Goal: Task Accomplishment & Management: Manage account settings

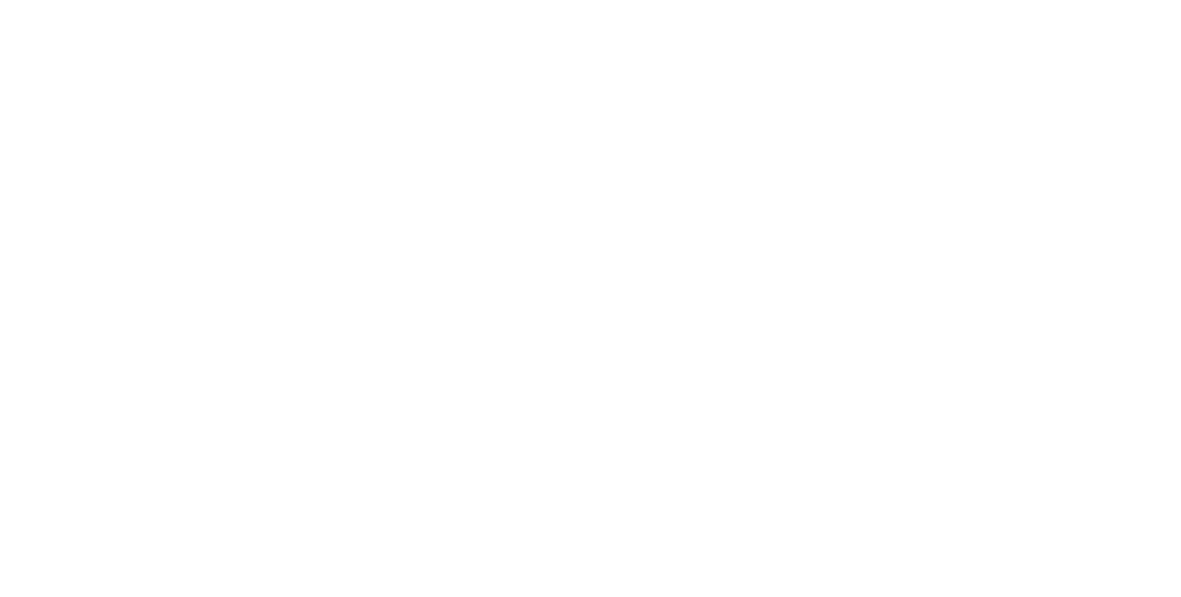
click at [640, 0] on html at bounding box center [590, 0] width 1181 height 0
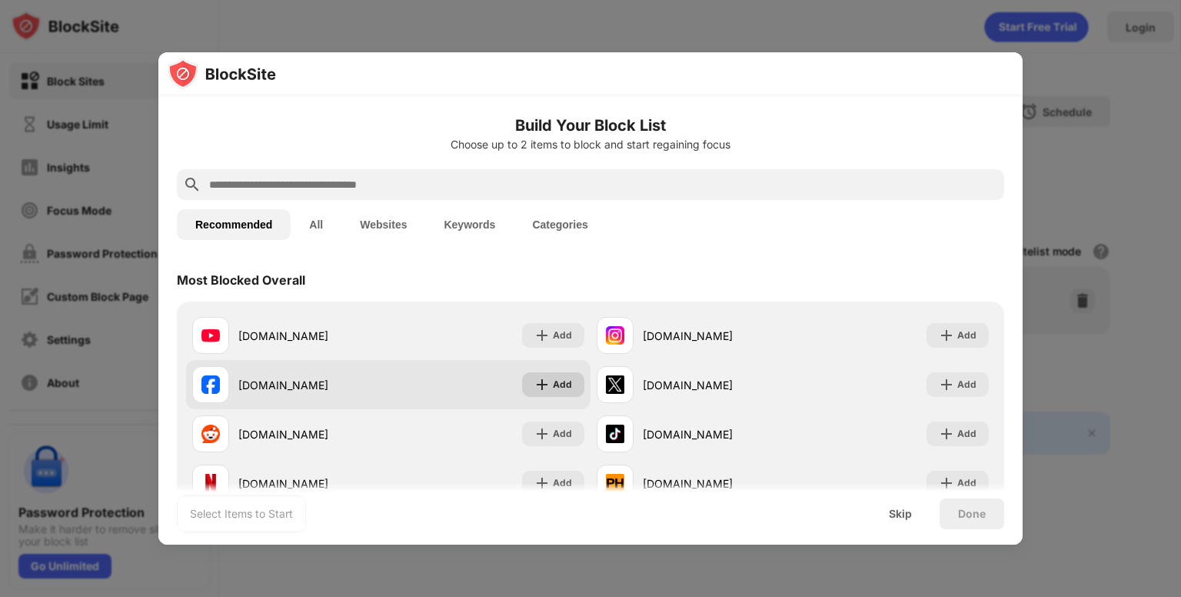
click at [553, 390] on div "Add" at bounding box center [562, 384] width 19 height 15
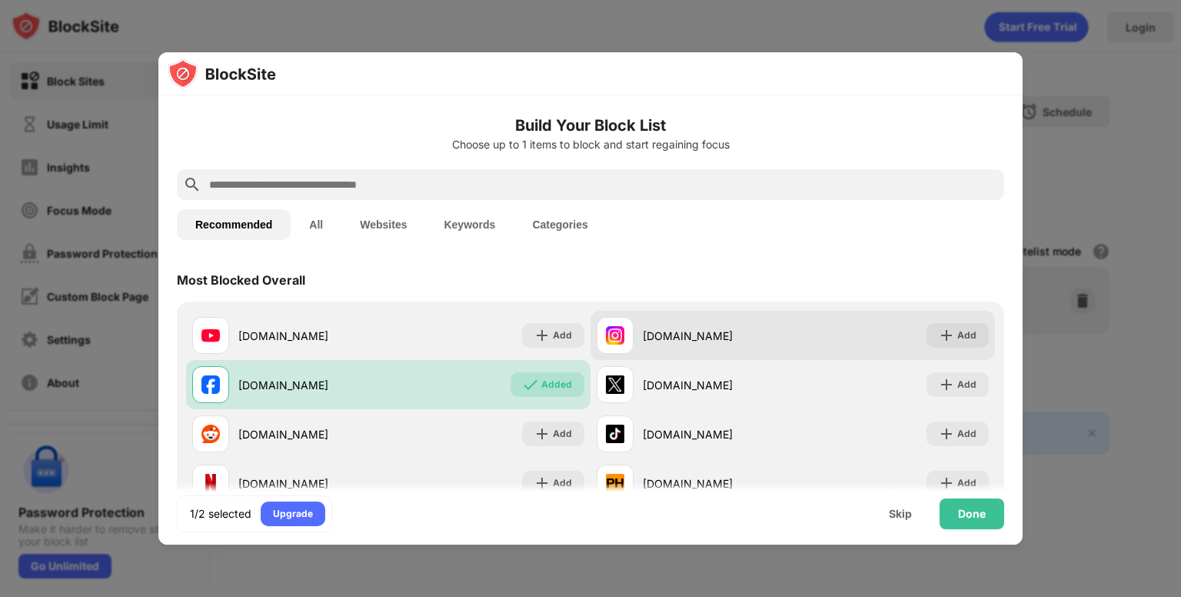
click at [978, 332] on div "[DOMAIN_NAME] Add" at bounding box center [793, 335] width 405 height 49
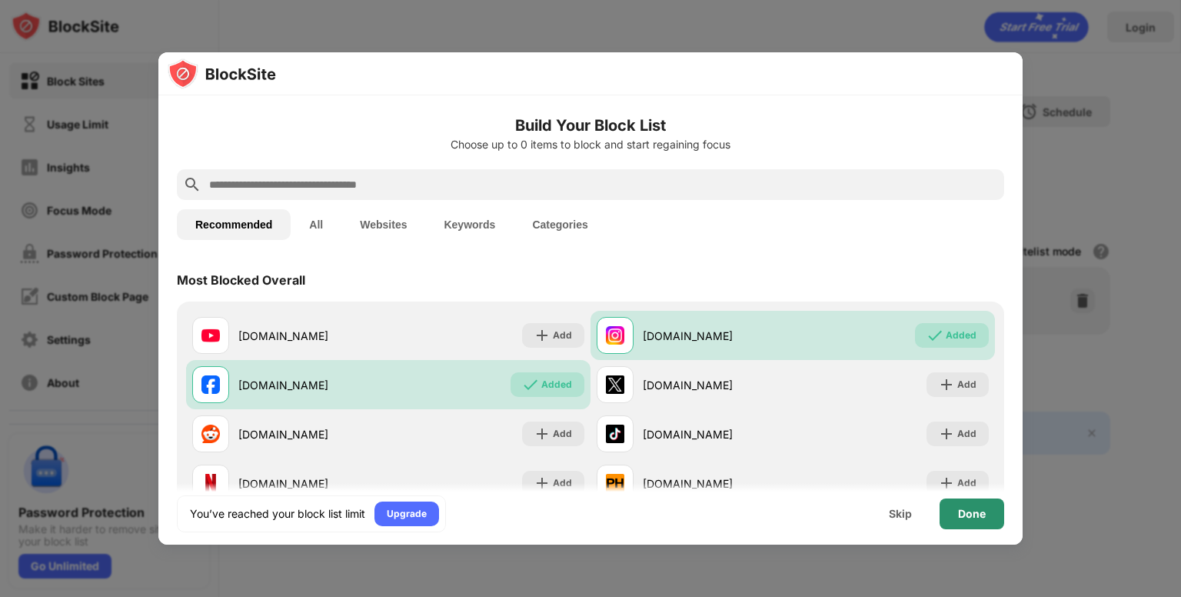
click at [975, 518] on div "Done" at bounding box center [972, 514] width 28 height 12
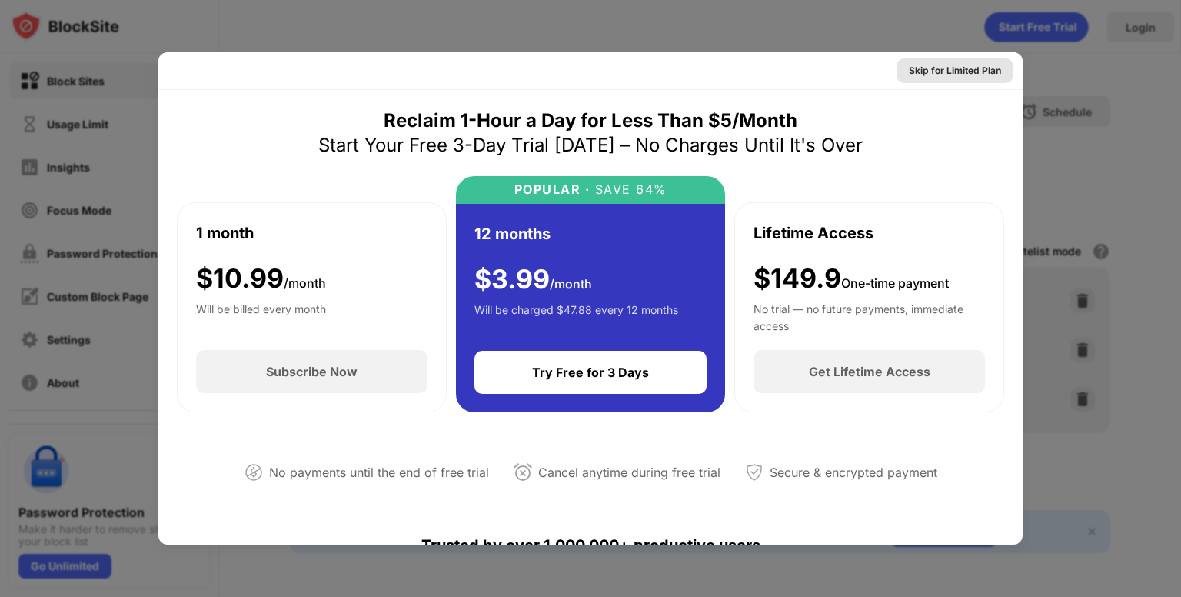
click at [938, 66] on div "Skip for Limited Plan" at bounding box center [955, 70] width 92 height 15
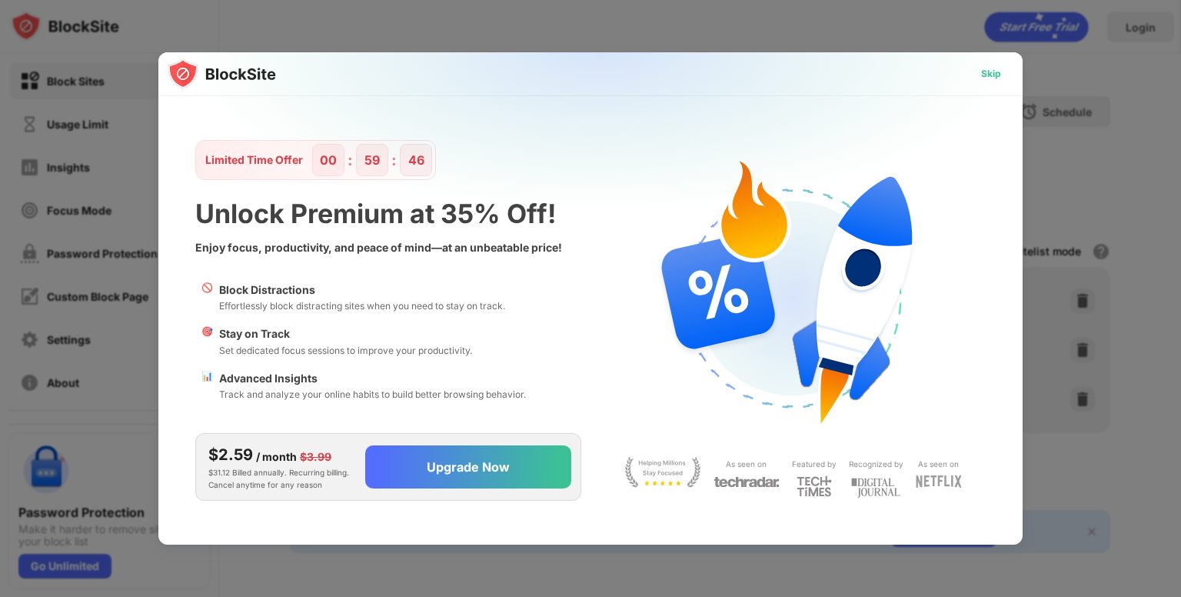
click at [995, 78] on div "Skip" at bounding box center [991, 73] width 20 height 15
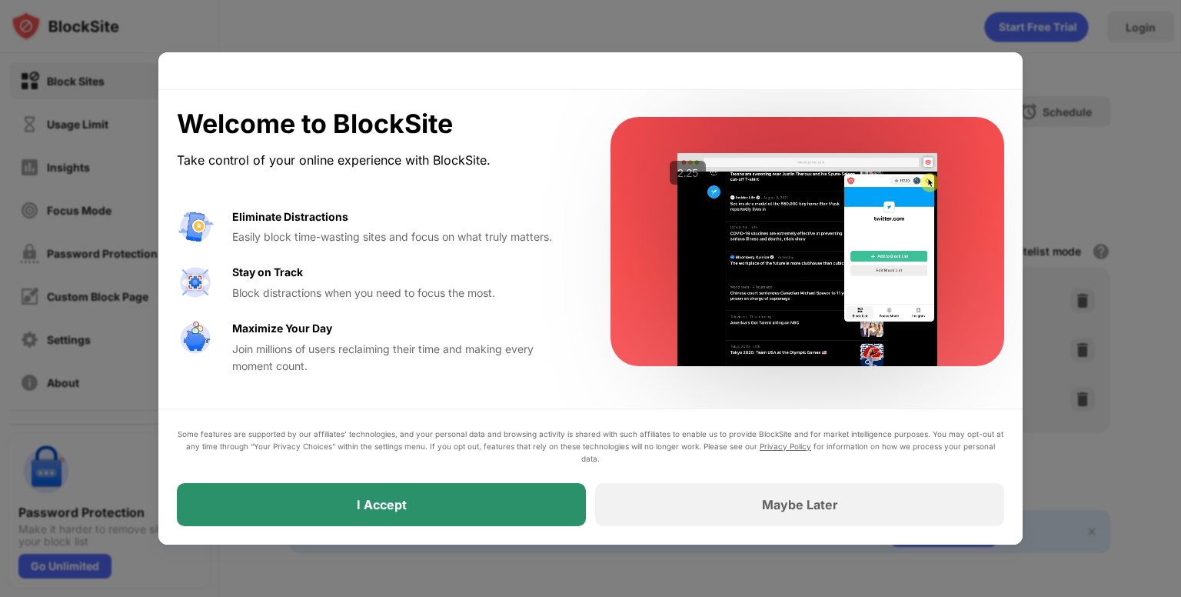
click at [488, 508] on div "I Accept" at bounding box center [381, 504] width 409 height 43
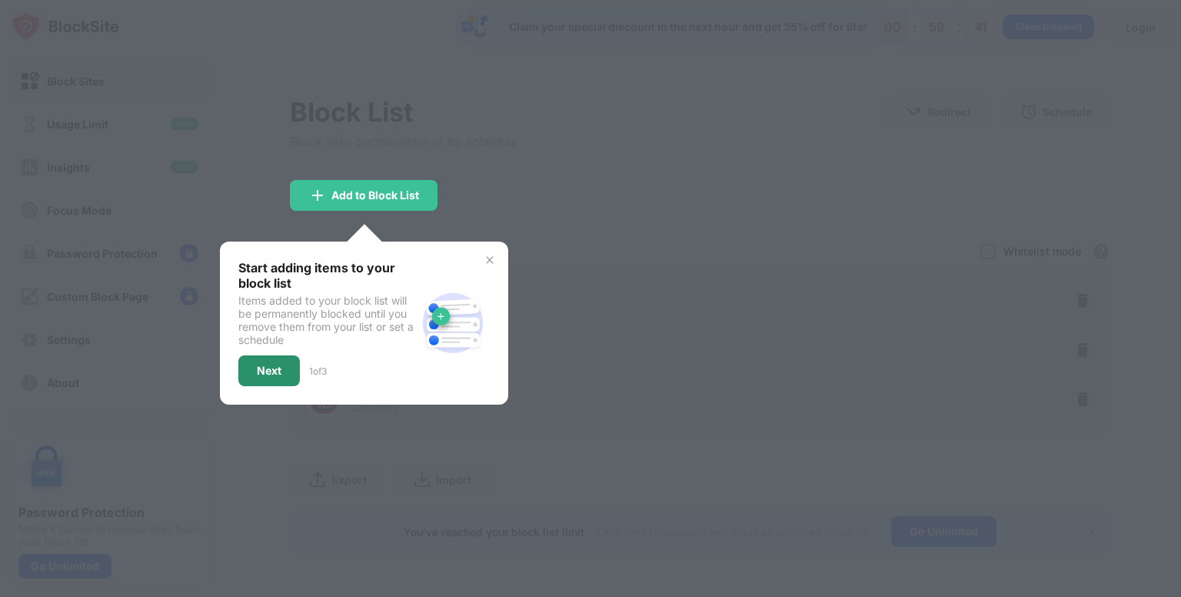
click at [272, 368] on div "Next" at bounding box center [269, 371] width 25 height 12
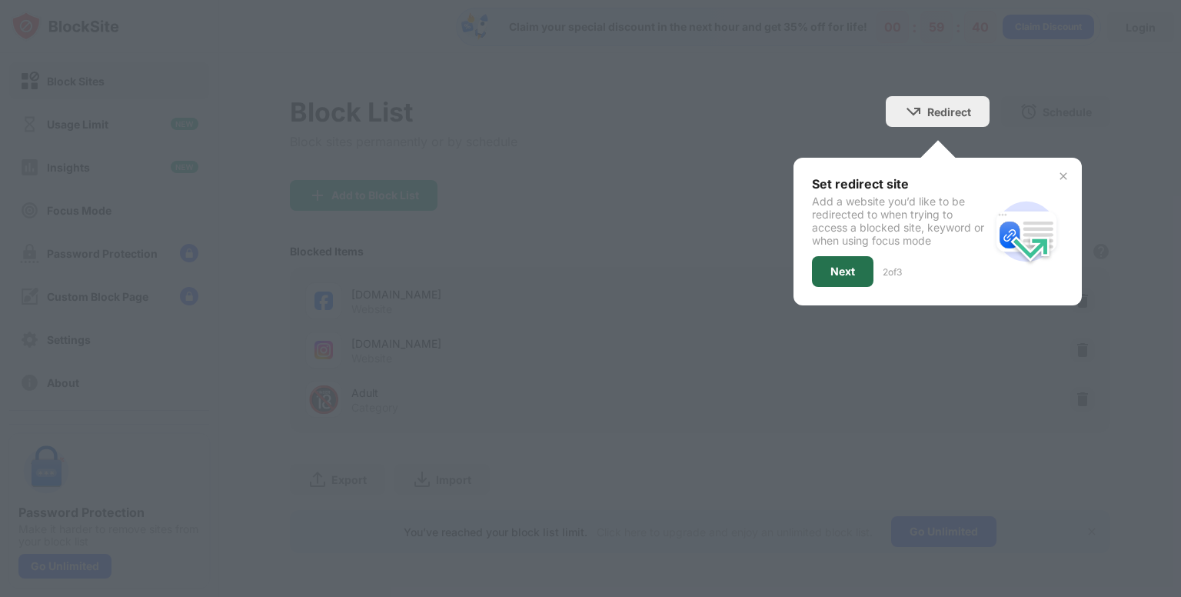
click at [853, 262] on div "Next" at bounding box center [843, 271] width 62 height 31
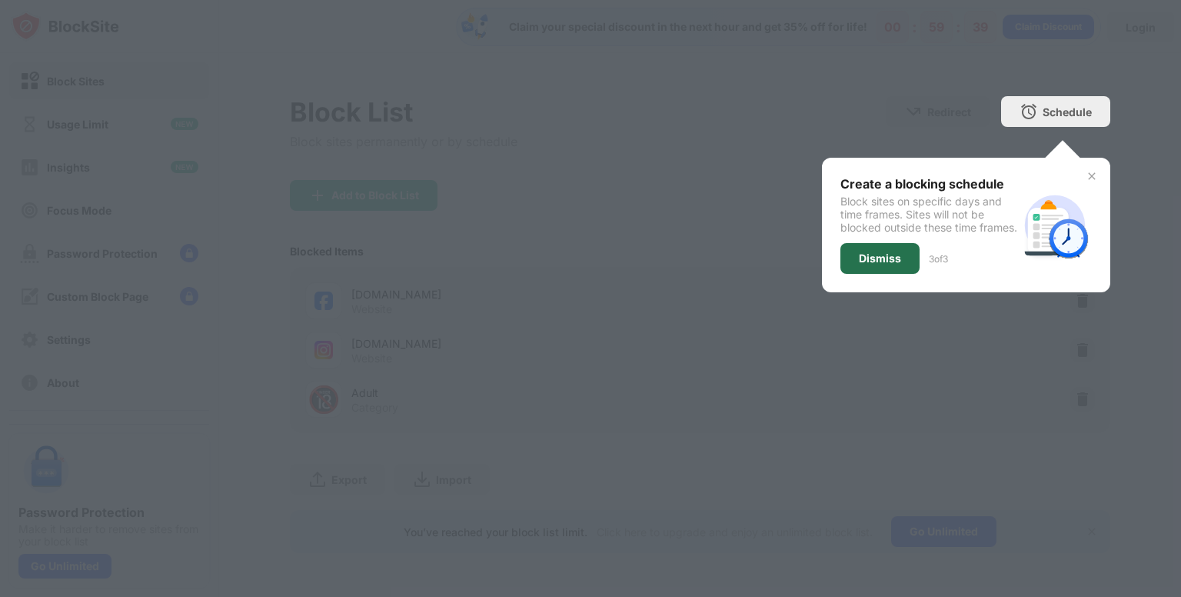
click at [875, 265] on div "Dismiss" at bounding box center [880, 258] width 42 height 12
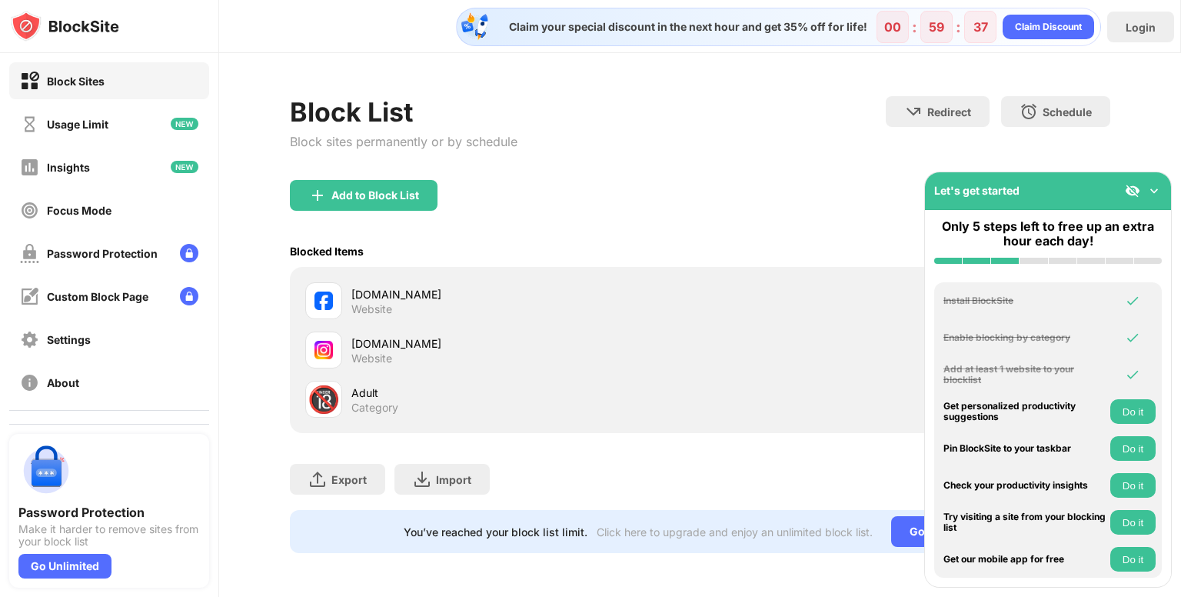
click at [1155, 188] on img at bounding box center [1154, 190] width 15 height 15
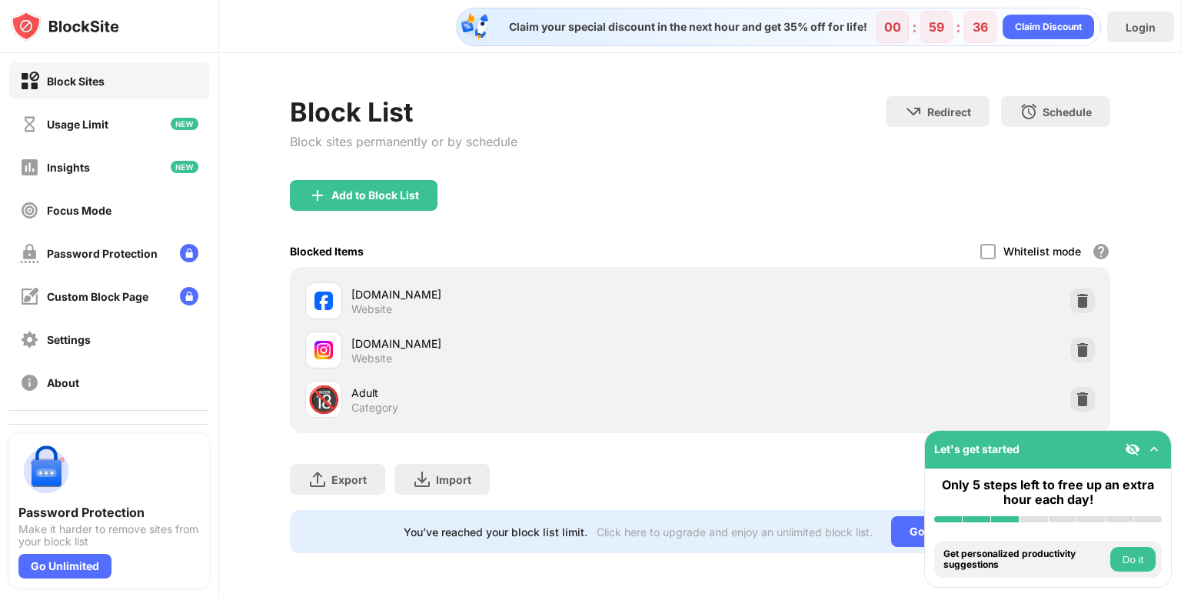
click at [1088, 387] on div at bounding box center [1083, 399] width 25 height 25
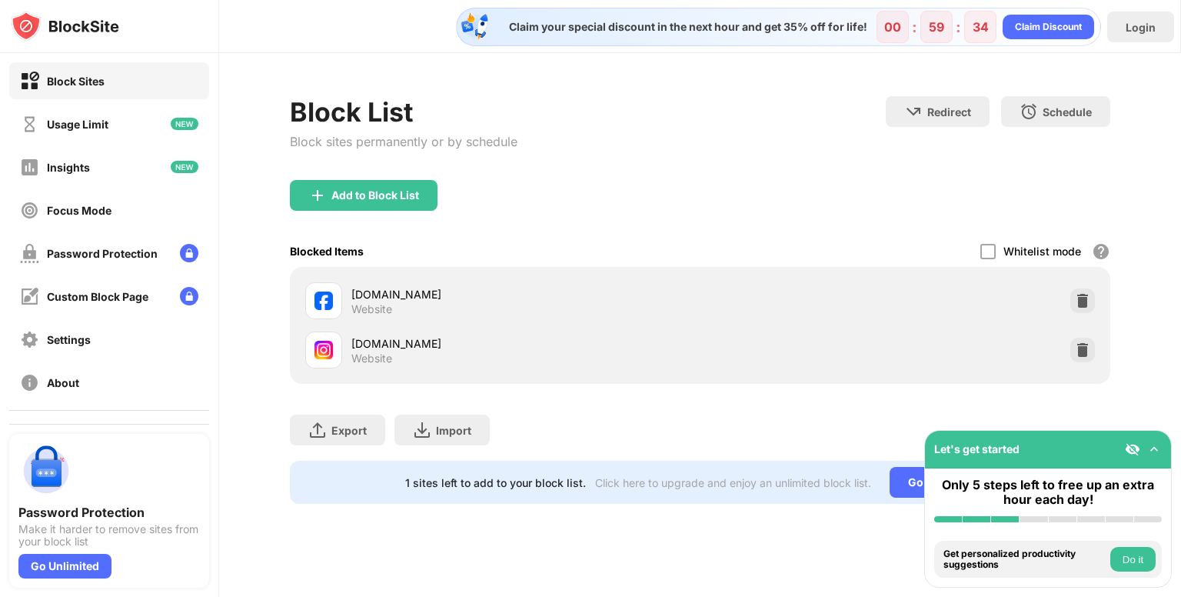
click at [1155, 449] on img at bounding box center [1154, 448] width 15 height 15
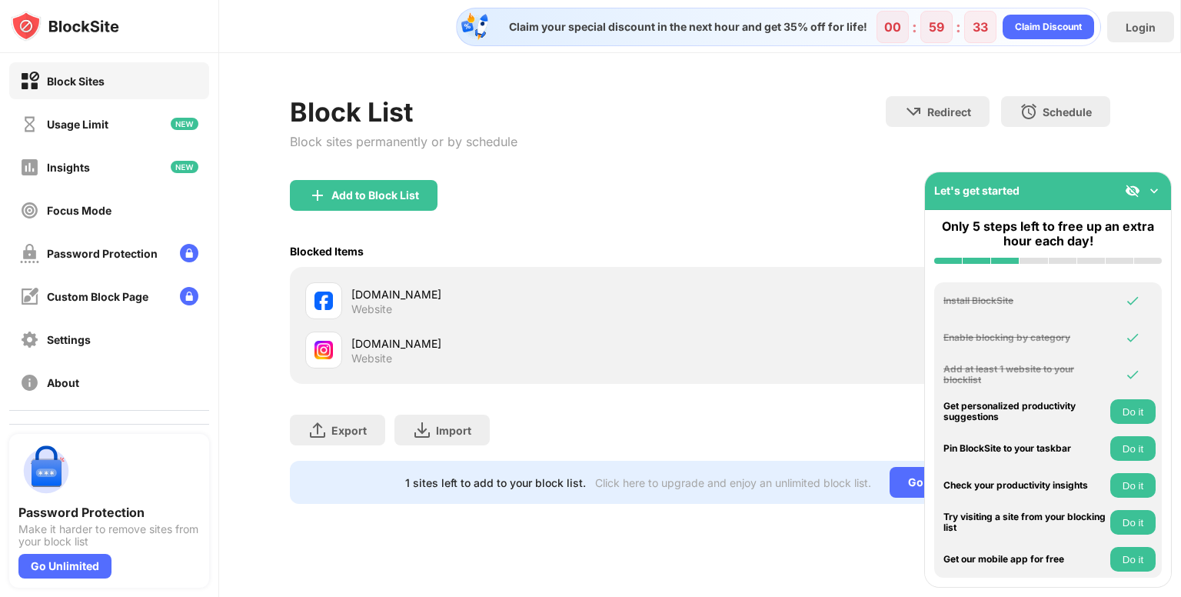
click at [1154, 185] on img at bounding box center [1154, 190] width 15 height 15
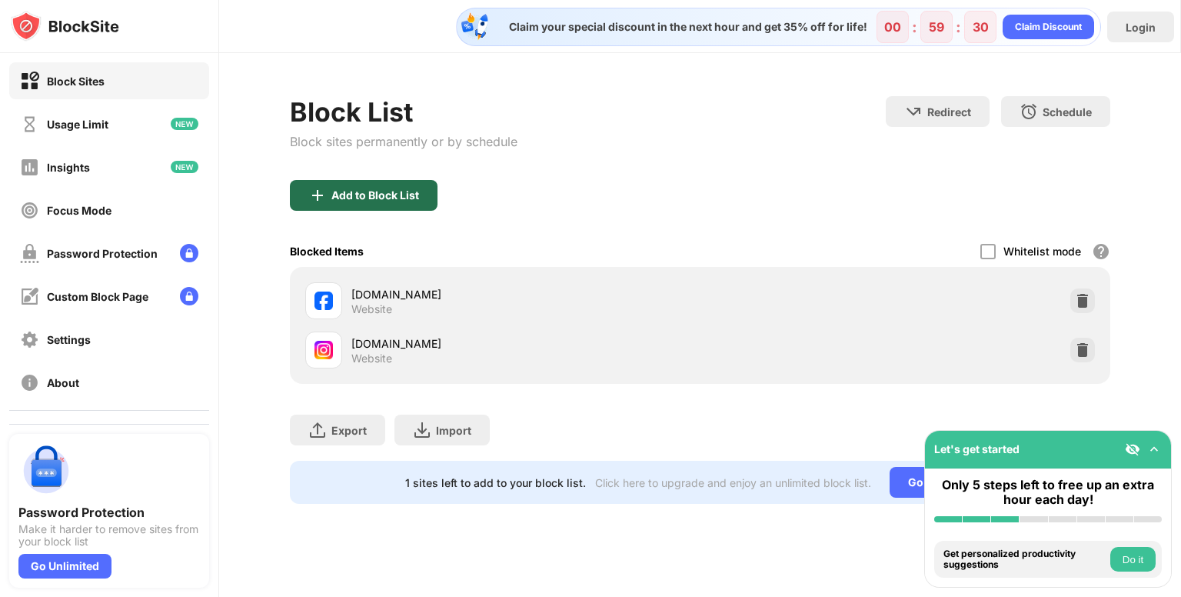
click at [416, 185] on div "Add to Block List" at bounding box center [364, 195] width 148 height 31
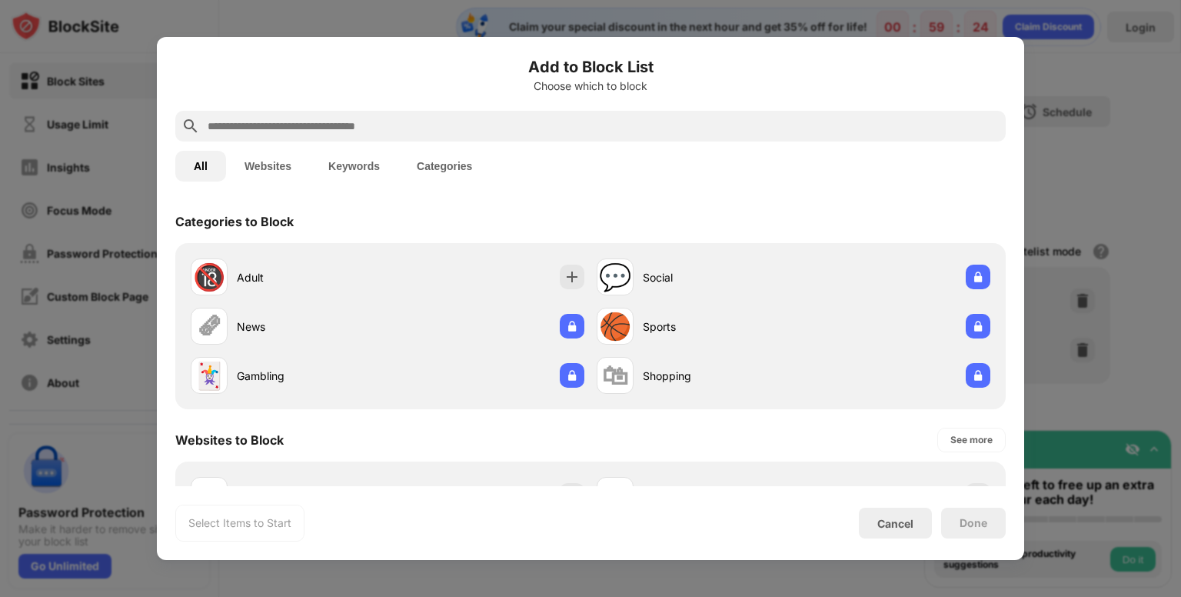
click at [1093, 198] on div at bounding box center [590, 298] width 1181 height 597
